Goal: Information Seeking & Learning: Learn about a topic

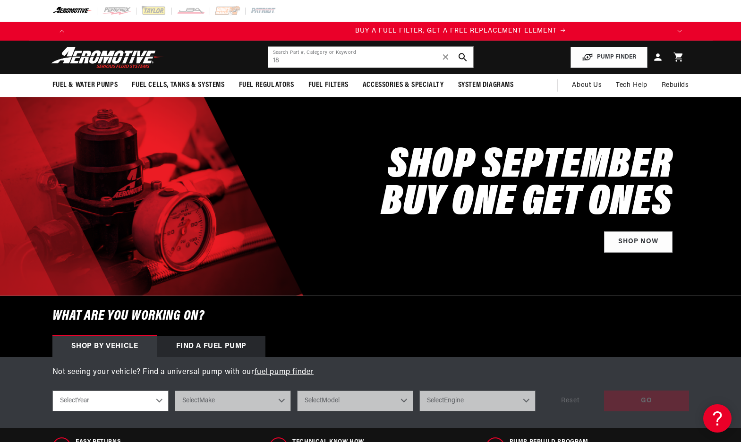
scroll to position [0, 599]
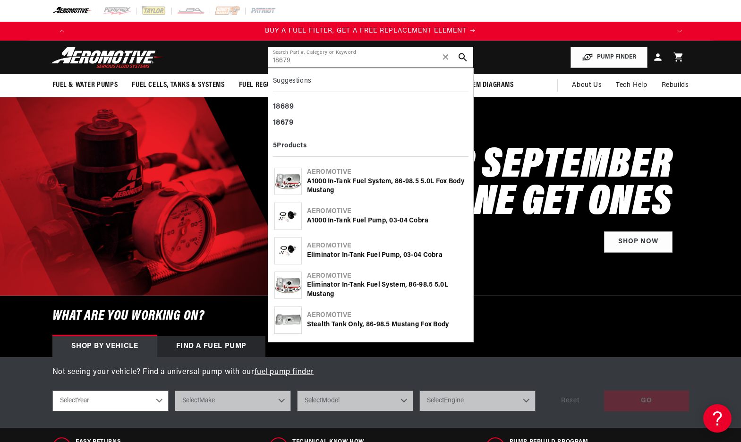
type input "18679"
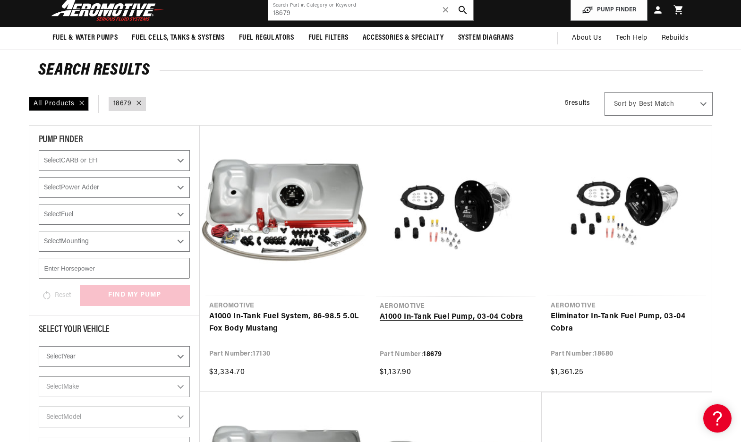
scroll to position [0, 599]
click at [486, 319] on link "A1000 In-Tank Fuel Pump, 03-04 Cobra" at bounding box center [456, 317] width 152 height 12
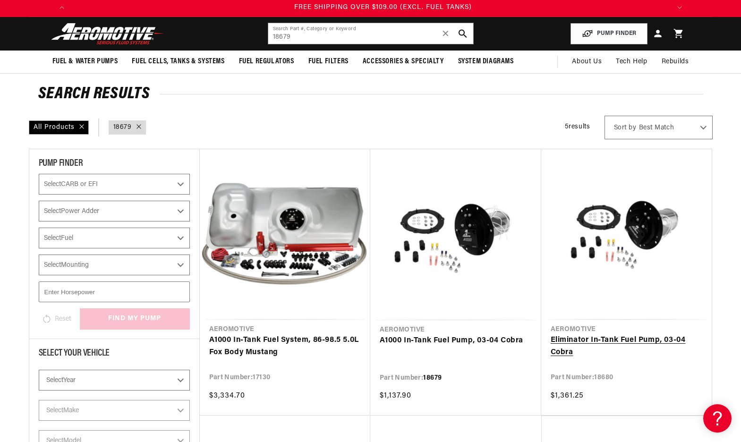
scroll to position [0, 1796]
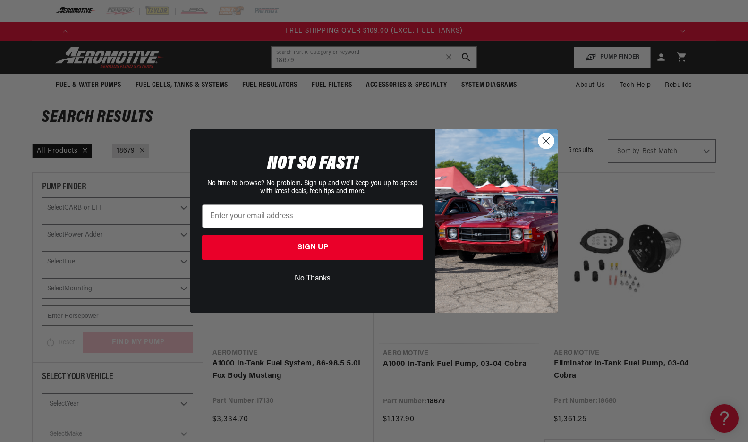
click at [659, 265] on div "Close dialog NOT SO FAST! No time to browse? No problem. Sign up and we'll keep…" at bounding box center [374, 221] width 748 height 442
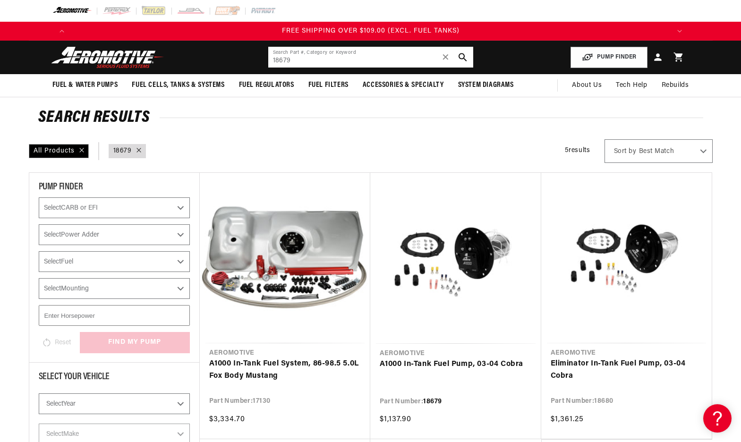
click at [352, 57] on input "18679" at bounding box center [370, 57] width 205 height 21
type input "1"
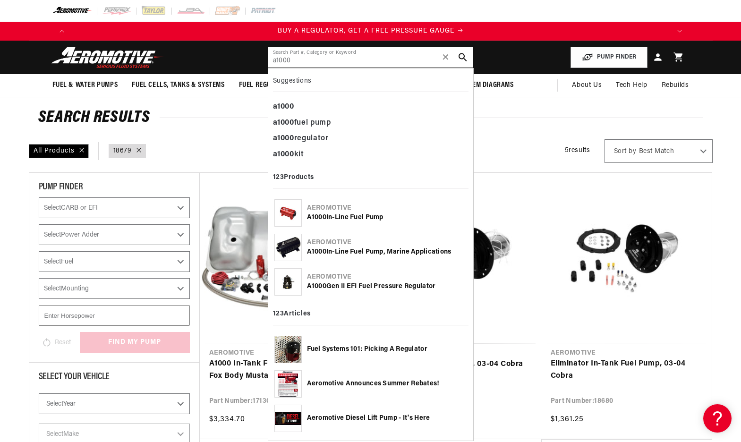
type input "a1000"
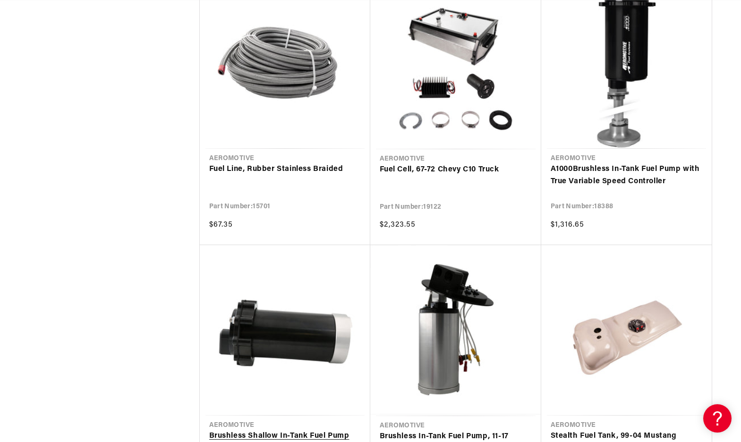
scroll to position [0, 1197]
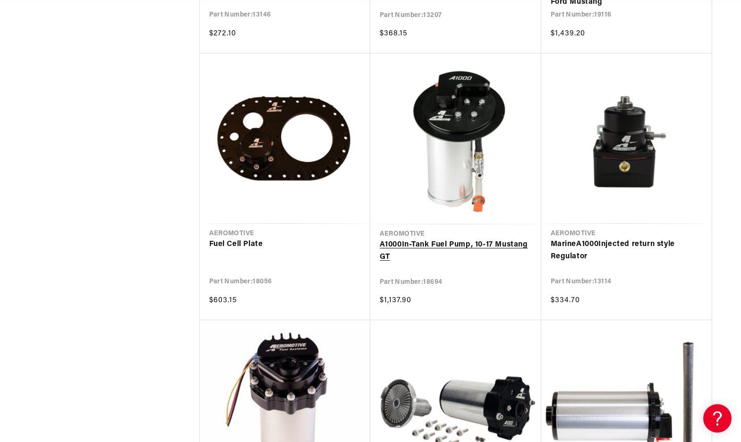
scroll to position [0, 1796]
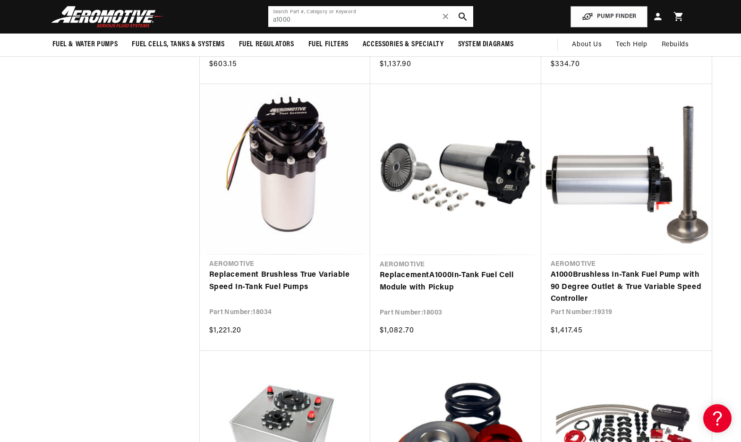
scroll to position [0, 599]
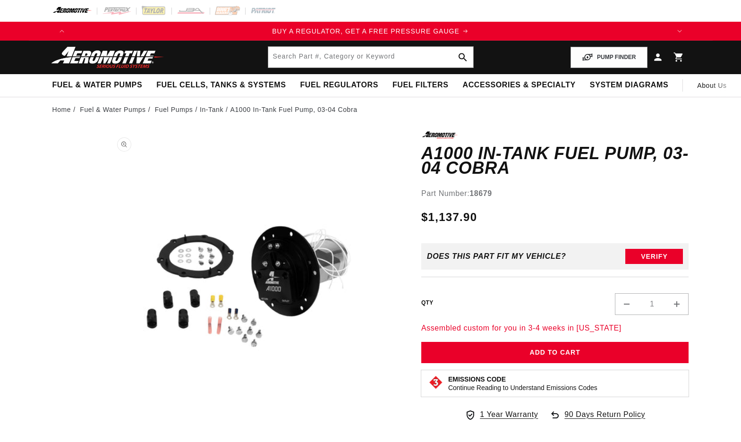
click at [104, 430] on button "Open media 1 in modal" at bounding box center [104, 430] width 0 height 0
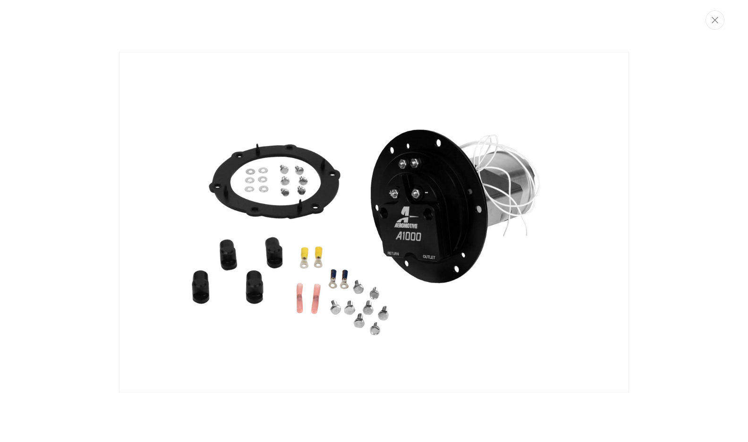
click at [301, 169] on img "Media gallery" at bounding box center [374, 222] width 510 height 340
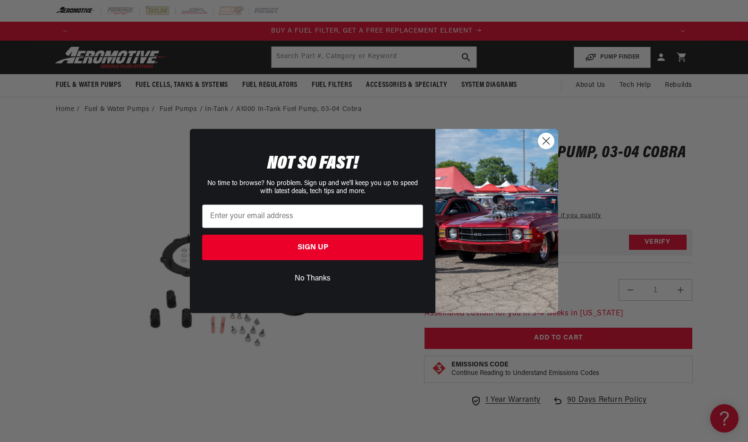
scroll to position [0, 599]
click at [321, 280] on button "No Thanks" at bounding box center [312, 279] width 221 height 18
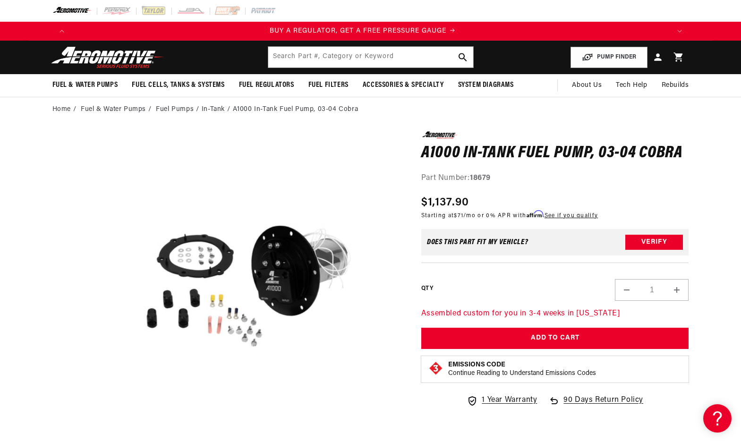
scroll to position [0, 0]
click at [104, 429] on button "Open media 1 in modal" at bounding box center [104, 429] width 0 height 0
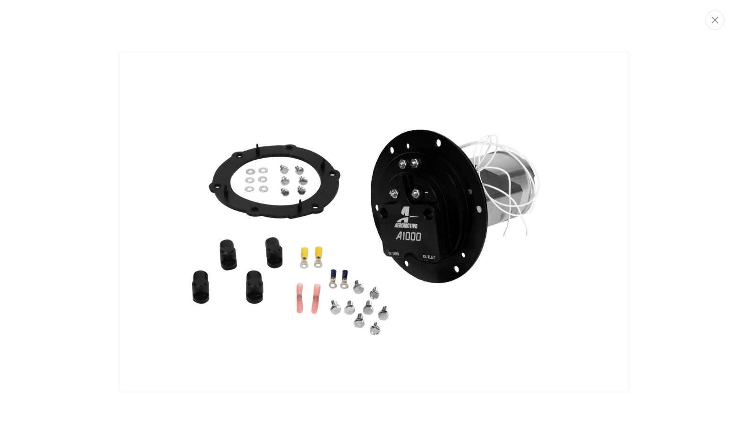
click at [574, 175] on img "Media gallery" at bounding box center [374, 222] width 510 height 340
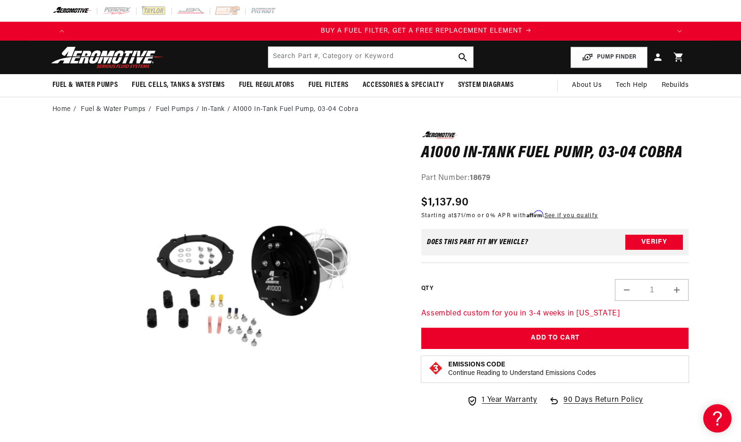
scroll to position [0, 599]
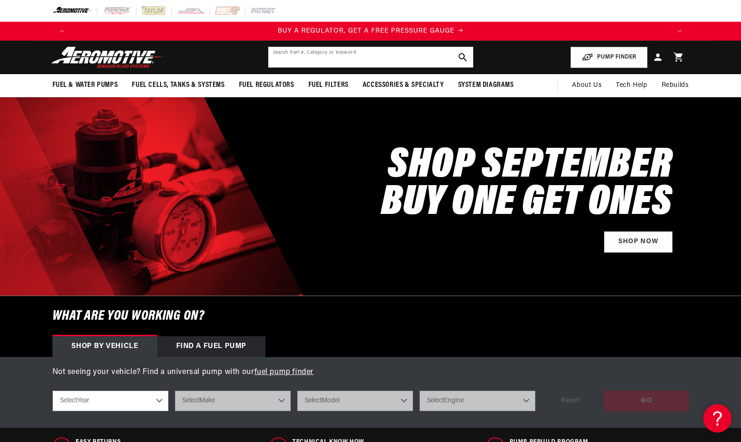
click at [338, 50] on input "text" at bounding box center [370, 57] width 205 height 21
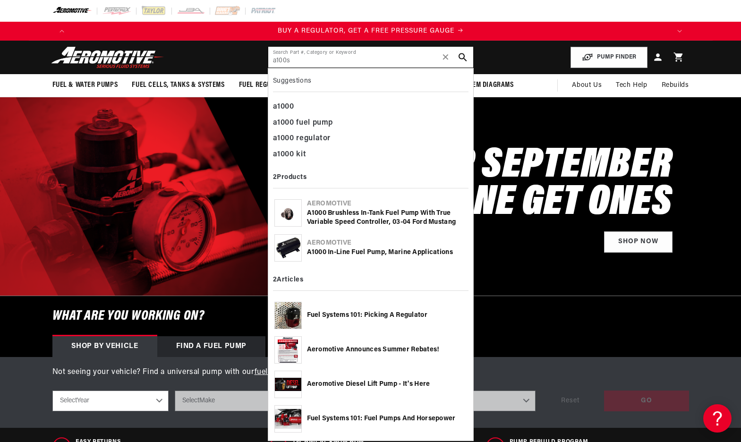
type input "a100s"
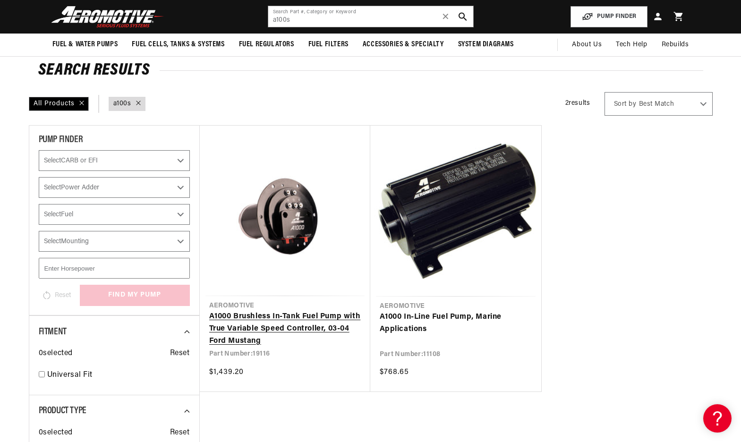
scroll to position [0, 1197]
click at [360, 21] on input "a100s" at bounding box center [370, 16] width 205 height 21
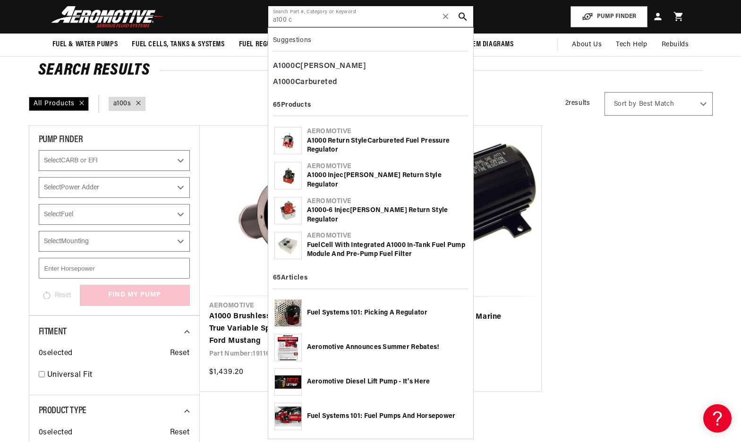
scroll to position [0, 1796]
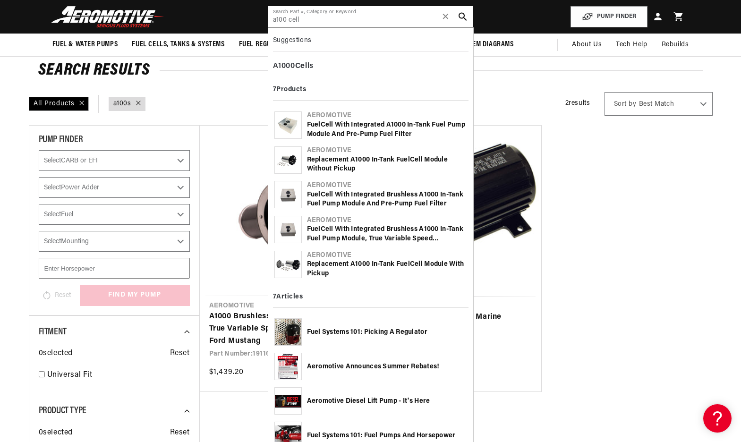
type input "a100 cell"
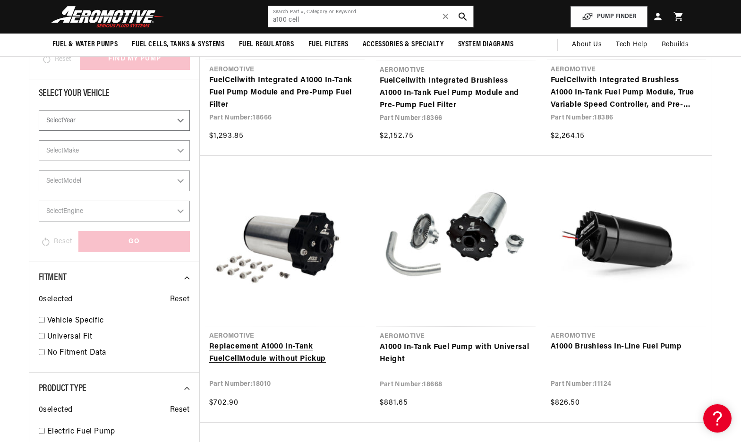
click at [313, 341] on link "Replacement A1000 In-Tank Fuel Cell Module without Pickup" at bounding box center [285, 353] width 152 height 24
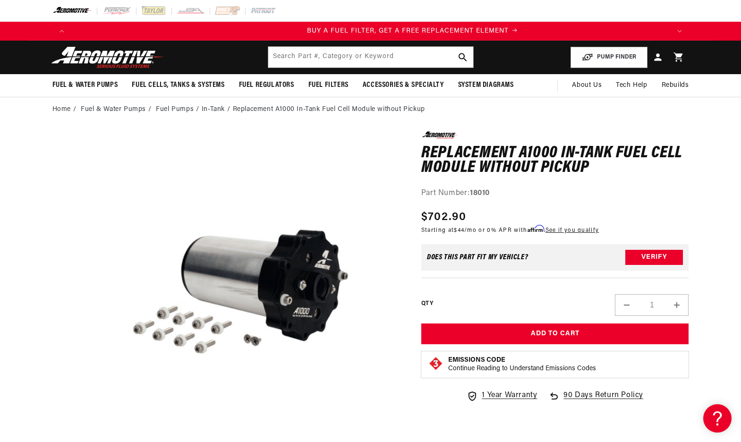
scroll to position [0, 599]
click at [104, 430] on button "Open media 1 in modal" at bounding box center [104, 430] width 0 height 0
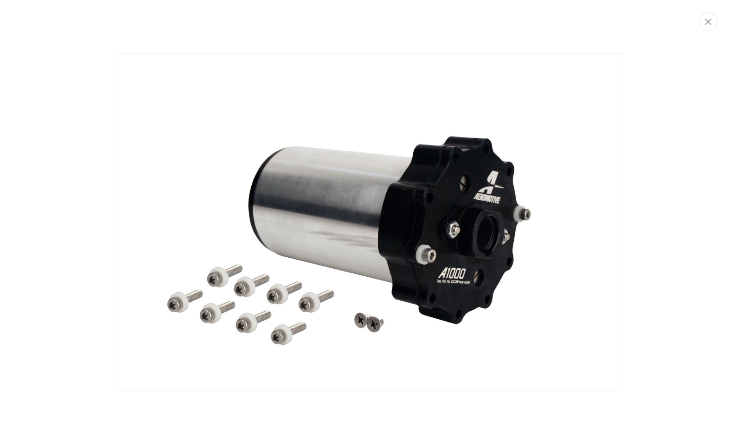
scroll to position [0, 1796]
click at [264, 201] on img "Media gallery" at bounding box center [374, 222] width 510 height 340
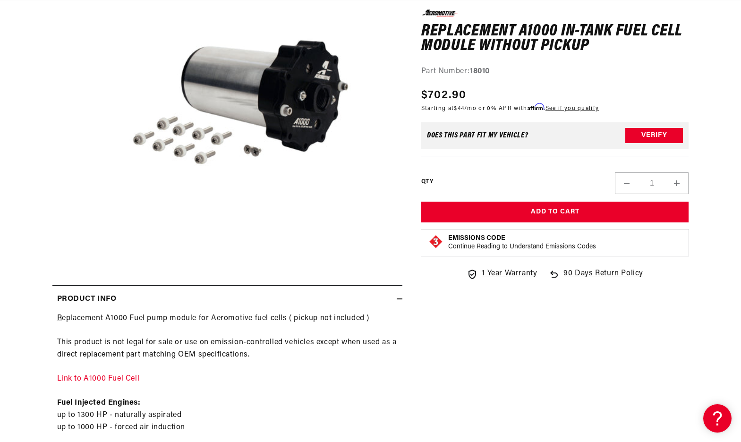
scroll to position [0, 0]
